Goal: Information Seeking & Learning: Learn about a topic

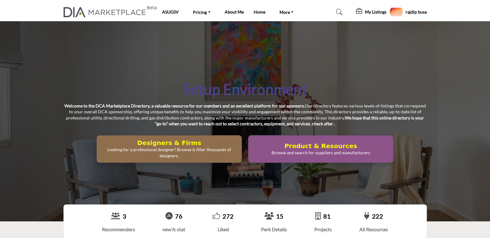
click at [365, 13] on h5 "My Listings" at bounding box center [376, 12] width 22 height 6
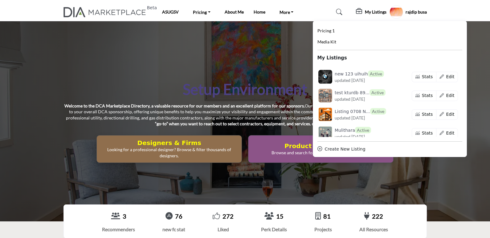
scroll to position [339, 0]
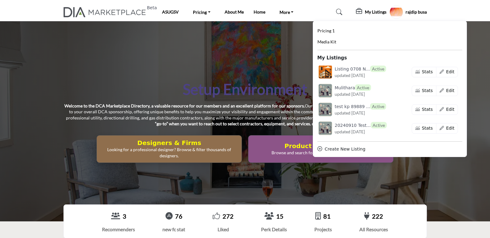
click at [206, 71] on div "Setup Environment Welcome to the DCA Marketplace Directory, a valuable resource…" at bounding box center [245, 121] width 490 height 200
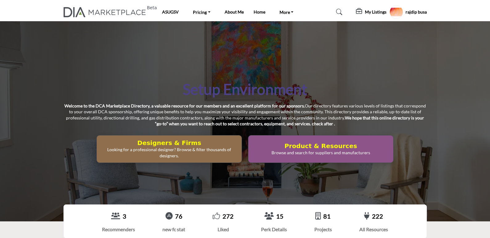
click at [80, 84] on div "Setup Environment Welcome to the DCA Marketplace Directory, a valuable resource…" at bounding box center [246, 121] width 364 height 83
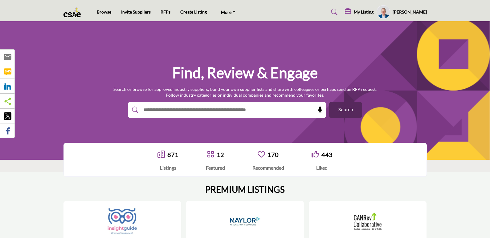
click at [236, 113] on input "text" at bounding box center [213, 109] width 147 height 9
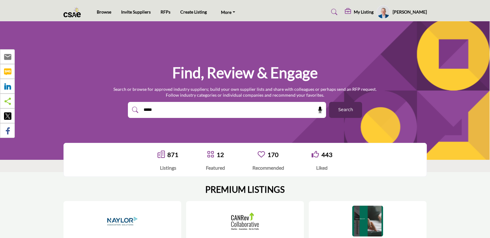
type input "*****"
click at [329, 102] on button "Search" at bounding box center [345, 110] width 33 height 16
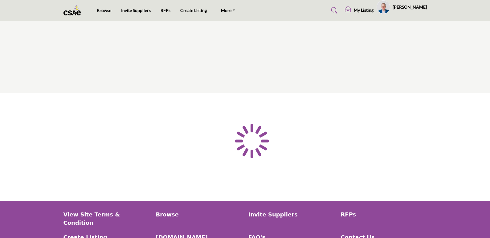
type input "*****"
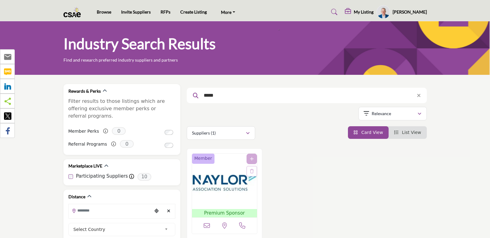
click at [210, 186] on img "Open Listing in new tab" at bounding box center [224, 182] width 65 height 56
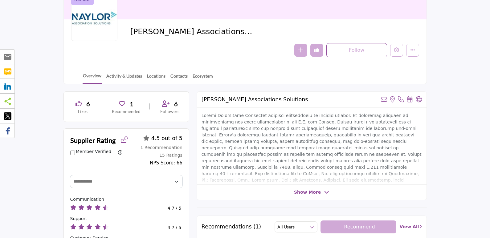
scroll to position [31, 0]
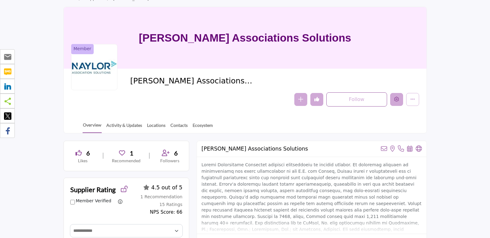
click at [400, 98] on button "Edit company" at bounding box center [396, 99] width 13 height 13
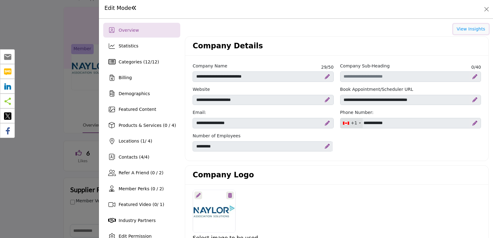
click at [461, 31] on button "View Insights" at bounding box center [471, 29] width 35 height 10
click at [54, 80] on div at bounding box center [246, 119] width 493 height 238
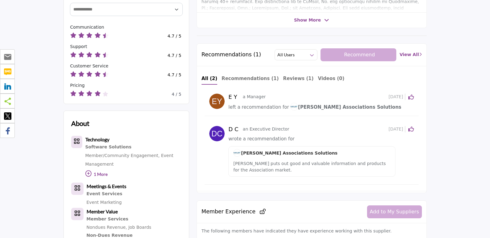
scroll to position [154, 0]
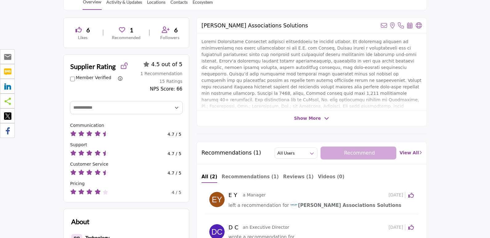
click at [308, 149] on button "All Users" at bounding box center [296, 153] width 43 height 11
click at [311, 117] on span "Show More" at bounding box center [307, 118] width 27 height 6
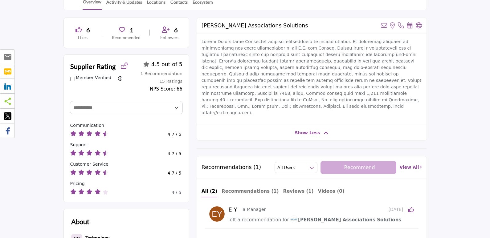
click at [308, 130] on span "Show Less" at bounding box center [308, 133] width 26 height 6
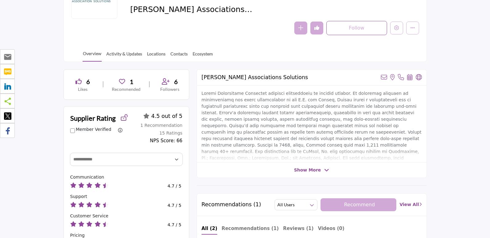
scroll to position [31, 0]
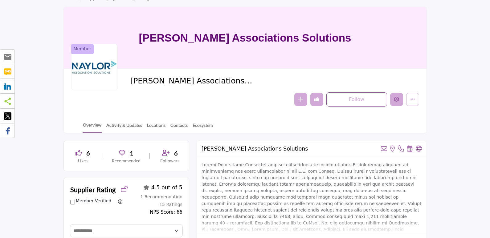
click at [396, 99] on icon "Edit company" at bounding box center [396, 99] width 5 height 5
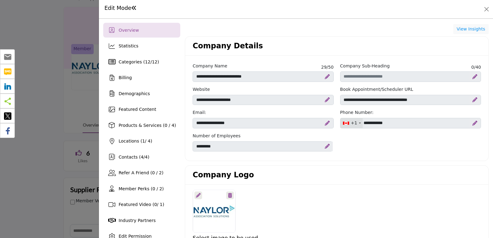
click at [68, 118] on div at bounding box center [246, 119] width 493 height 238
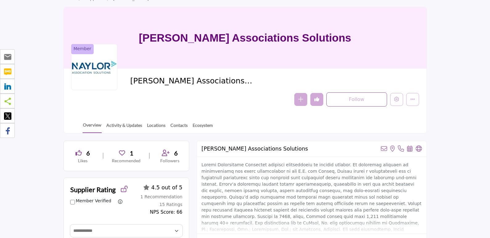
drag, startPoint x: 132, startPoint y: 80, endPoint x: 262, endPoint y: 79, distance: 130.1
click at [262, 79] on span "[PERSON_NAME] Associations Solutions" at bounding box center [199, 81] width 139 height 10
click at [206, 96] on div "Follow Following Message Recommend Add to My Suppliers Phone Number Claim Listi…" at bounding box center [274, 100] width 289 height 14
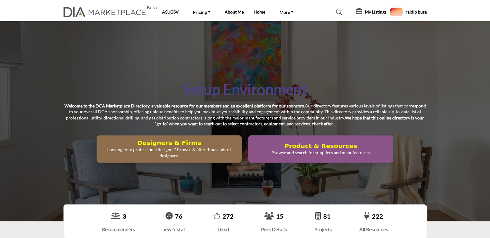
scroll to position [154, 0]
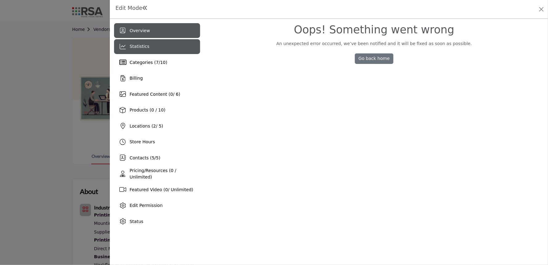
click at [154, 47] on div "Statistics" at bounding box center [157, 46] width 86 height 15
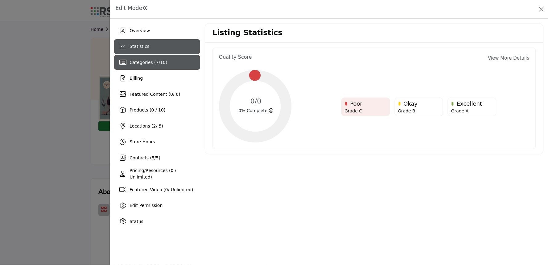
click at [156, 60] on span "7" at bounding box center [157, 62] width 3 height 5
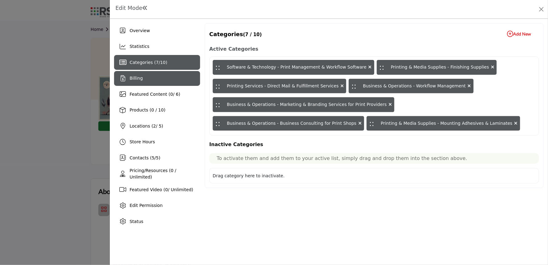
click at [122, 79] on icon at bounding box center [123, 78] width 5 height 6
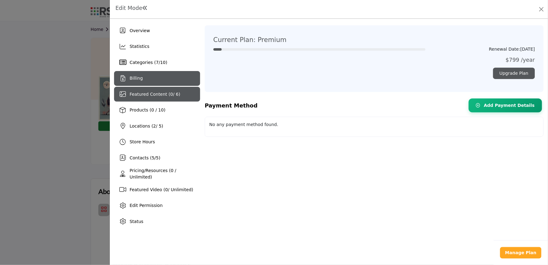
click at [132, 99] on div "Featured Content ( 0 / 6)" at bounding box center [157, 94] width 86 height 15
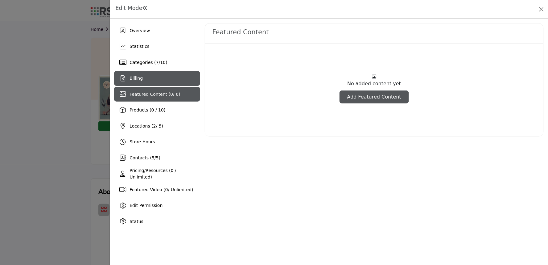
click at [134, 84] on div "Billing" at bounding box center [157, 78] width 86 height 15
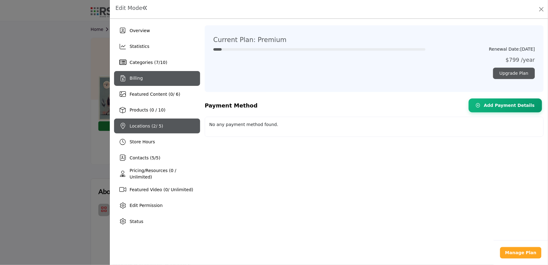
click at [139, 122] on div "Locations ( 2 / 5)" at bounding box center [157, 125] width 86 height 15
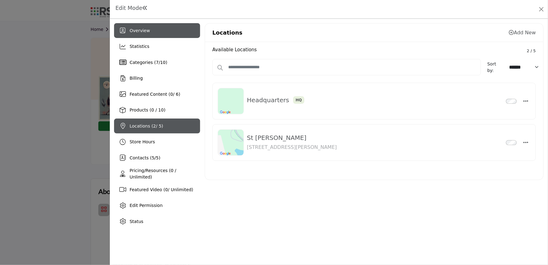
click at [137, 32] on span "Overview" at bounding box center [140, 30] width 20 height 5
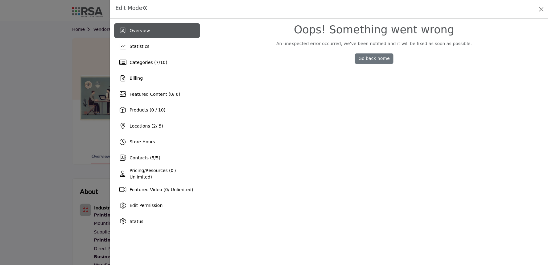
click at [10, 91] on div at bounding box center [274, 132] width 548 height 265
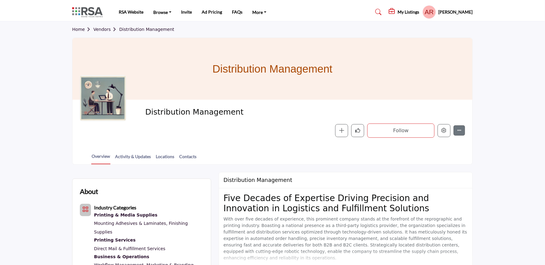
click at [149, 71] on div "Distribution Management" at bounding box center [272, 69] width 400 height 62
click at [444, 132] on icon "Edit company" at bounding box center [444, 130] width 5 height 5
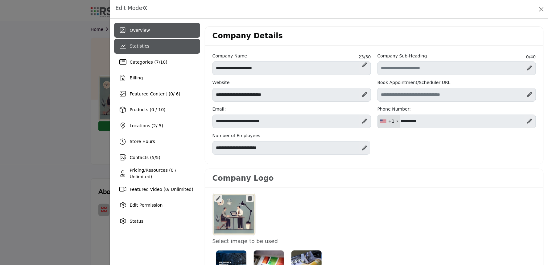
click at [127, 47] on div "Statistics" at bounding box center [157, 46] width 86 height 15
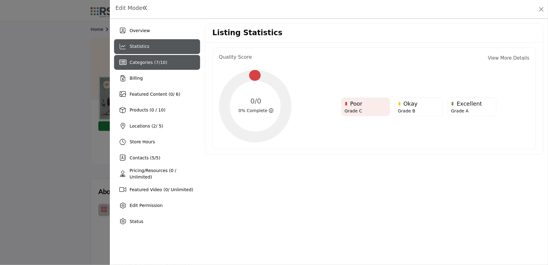
click at [139, 62] on span "Categories ( 7 / 10 )" at bounding box center [149, 62] width 38 height 5
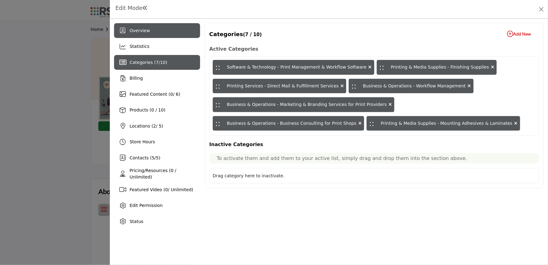
click at [141, 31] on span "Overview" at bounding box center [140, 30] width 20 height 5
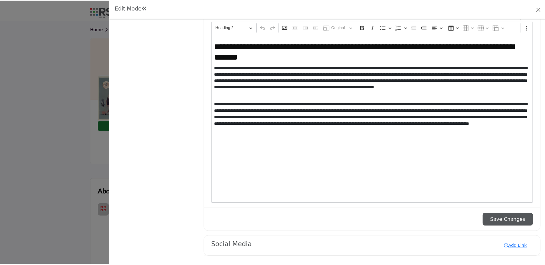
scroll to position [618, 0]
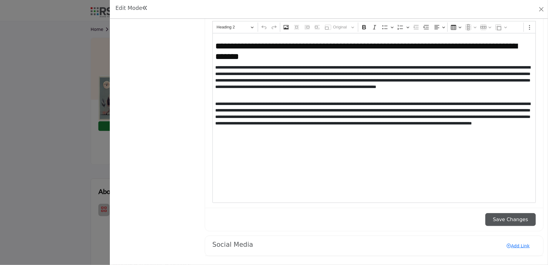
click at [46, 147] on div at bounding box center [274, 132] width 548 height 265
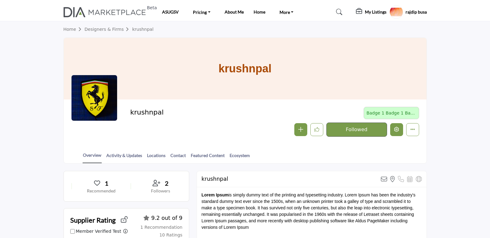
click at [397, 134] on button "Edit company" at bounding box center [396, 129] width 13 height 13
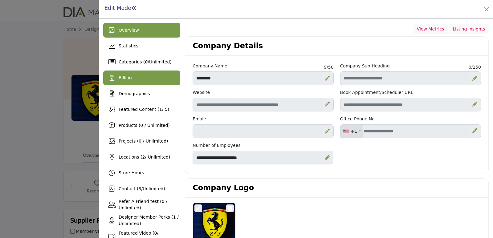
click at [134, 80] on div "Billing" at bounding box center [141, 78] width 77 height 15
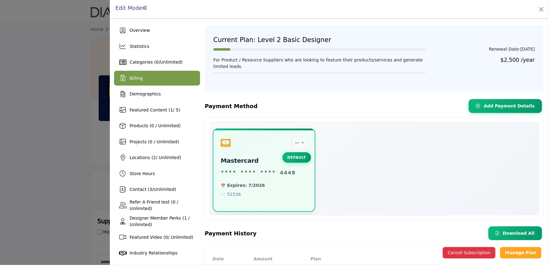
click at [72, 131] on div at bounding box center [274, 132] width 548 height 265
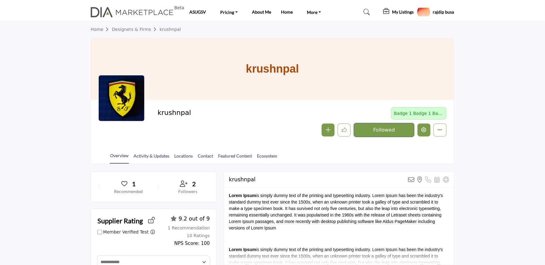
click at [427, 134] on button "Edit company" at bounding box center [424, 129] width 13 height 13
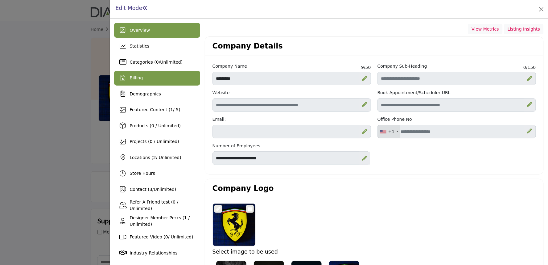
click at [142, 80] on div "Billing" at bounding box center [157, 78] width 86 height 15
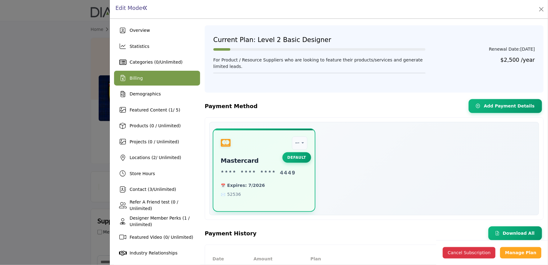
click at [131, 79] on span "Billing" at bounding box center [136, 78] width 13 height 5
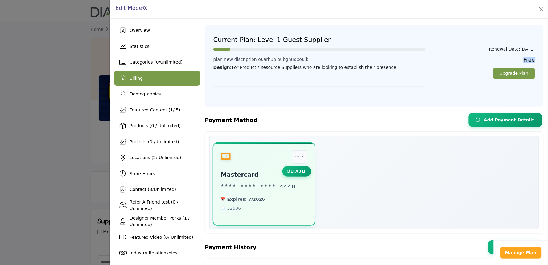
drag, startPoint x: 522, startPoint y: 59, endPoint x: 535, endPoint y: 60, distance: 13.0
click at [490, 60] on div "Free Upgrade Plan" at bounding box center [483, 75] width 109 height 37
click at [429, 93] on div "Free Upgrade Plan" at bounding box center [483, 75] width 109 height 37
click at [490, 61] on div "Free Upgrade Plan" at bounding box center [483, 75] width 109 height 37
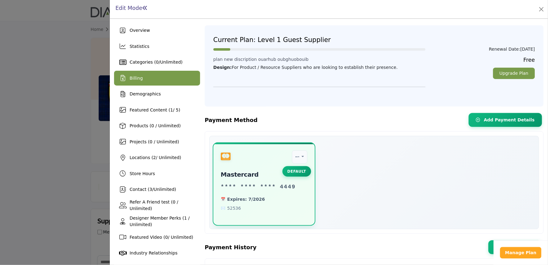
click at [490, 60] on h5 "Free" at bounding box center [483, 60] width 103 height 6
copy h5 "Free"
click at [20, 84] on div at bounding box center [274, 132] width 548 height 265
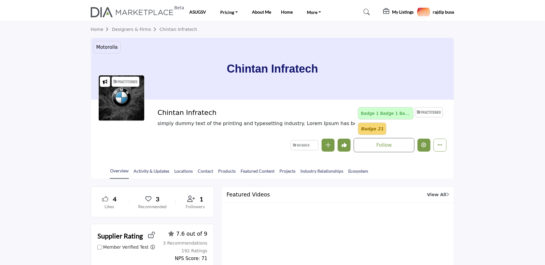
click at [424, 140] on button "Edit company" at bounding box center [424, 144] width 13 height 13
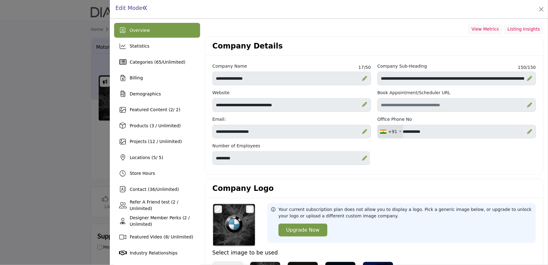
click at [13, 74] on div at bounding box center [274, 132] width 548 height 265
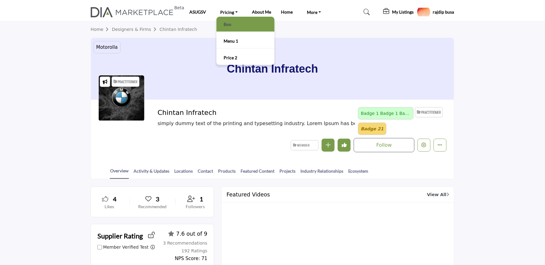
click at [229, 20] on link "Boo" at bounding box center [246, 24] width 52 height 9
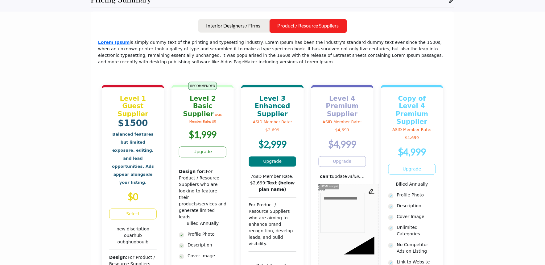
scroll to position [240, 0]
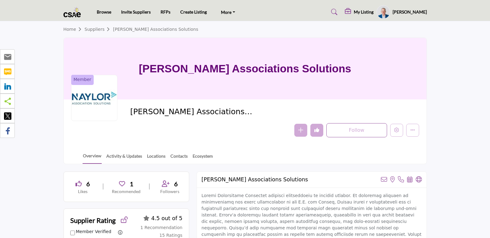
drag, startPoint x: 132, startPoint y: 113, endPoint x: 241, endPoint y: 104, distance: 109.9
click at [241, 104] on div "Member [PERSON_NAME] Associations Solutions Follow Following Message Recommend …" at bounding box center [245, 122] width 363 height 45
click at [254, 105] on div "Member [PERSON_NAME] Associations Solutions Follow Following Message Recommend …" at bounding box center [245, 122] width 363 height 45
click at [392, 132] on button "Edit company" at bounding box center [396, 130] width 13 height 13
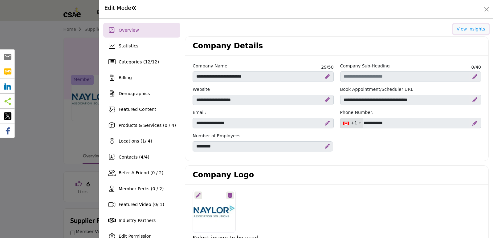
click at [459, 31] on button "View Insights" at bounding box center [471, 29] width 35 height 10
click at [56, 79] on div at bounding box center [246, 119] width 493 height 238
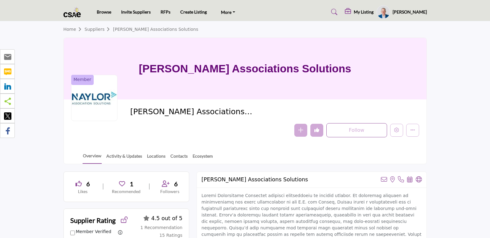
click at [278, 130] on div "Follow Following Message Recommend Add to My Suppliers Phone Number Claim Listi…" at bounding box center [318, 130] width 202 height 14
drag, startPoint x: 279, startPoint y: 136, endPoint x: 244, endPoint y: 132, distance: 35.7
click at [245, 132] on div "Follow Following Message Recommend Add to My Suppliers Phone Number Claim Listi…" at bounding box center [318, 130] width 202 height 14
click at [278, 132] on div "Follow Following Message Recommend Add to My Suppliers Phone Number Claim Listi…" at bounding box center [318, 130] width 202 height 14
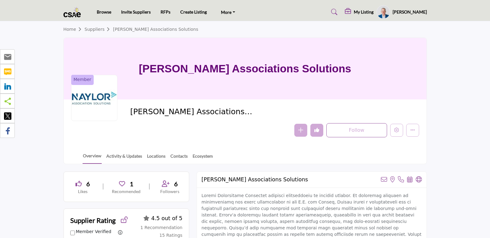
click at [278, 132] on div "Follow Following Message Recommend Add to My Suppliers Phone Number Claim Listi…" at bounding box center [318, 130] width 202 height 14
